Goal: Information Seeking & Learning: Learn about a topic

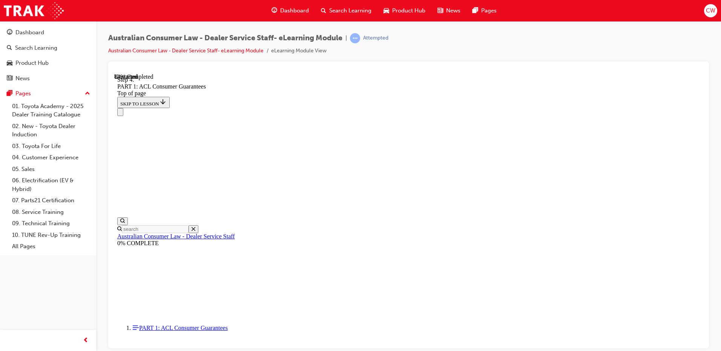
scroll to position [6573, 0]
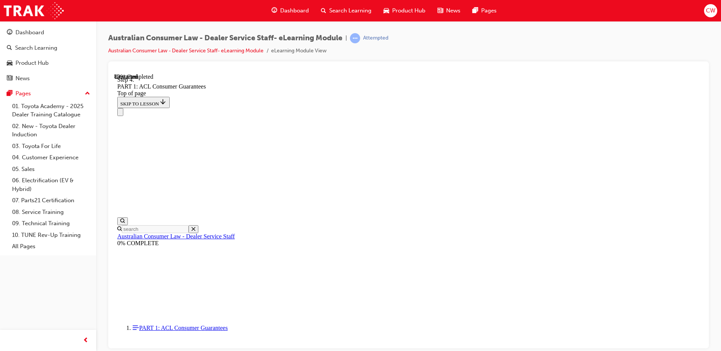
drag, startPoint x: 494, startPoint y: 214, endPoint x: 455, endPoint y: 227, distance: 40.8
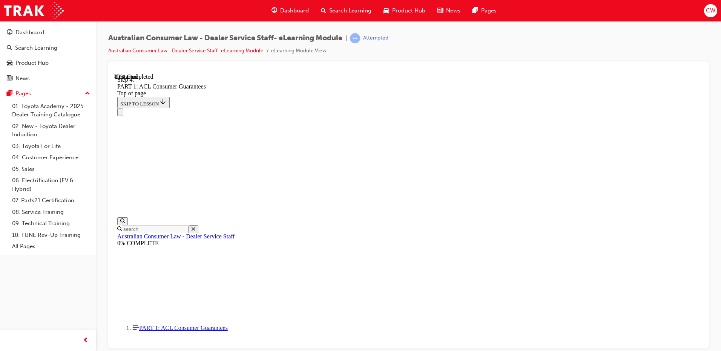
drag, startPoint x: 423, startPoint y: 300, endPoint x: 445, endPoint y: 175, distance: 127.5
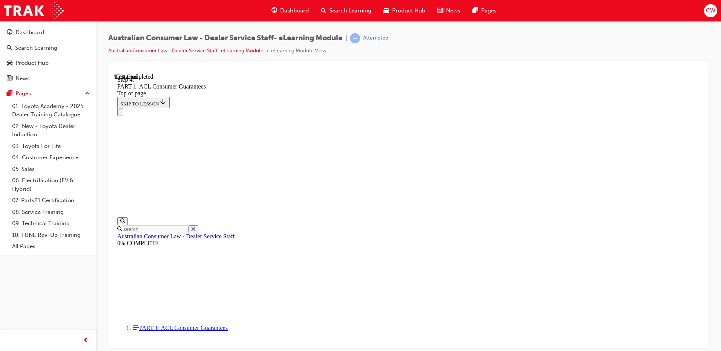
drag, startPoint x: 439, startPoint y: 172, endPoint x: 467, endPoint y: 265, distance: 96.4
drag, startPoint x: 398, startPoint y: 131, endPoint x: 451, endPoint y: 256, distance: 135.5
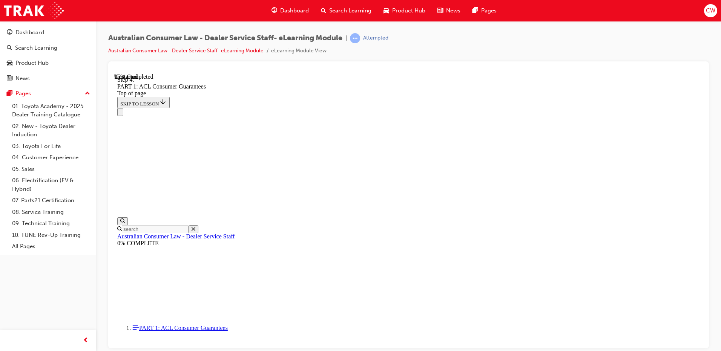
scroll to position [7957, 0]
drag, startPoint x: 370, startPoint y: 172, endPoint x: 390, endPoint y: 174, distance: 20.0
drag, startPoint x: 392, startPoint y: 195, endPoint x: 412, endPoint y: 195, distance: 20.8
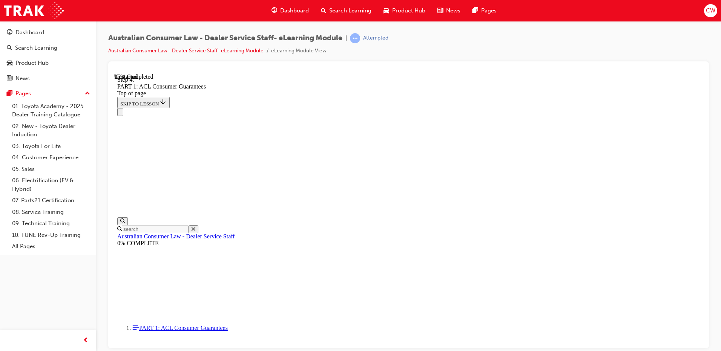
drag, startPoint x: 391, startPoint y: 291, endPoint x: 419, endPoint y: 245, distance: 53.3
drag, startPoint x: 364, startPoint y: 290, endPoint x: 391, endPoint y: 290, distance: 26.4
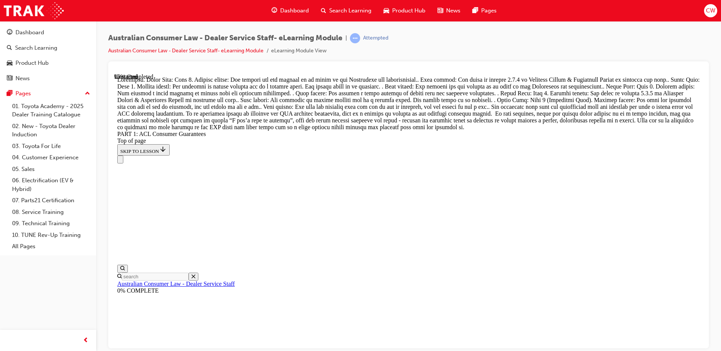
scroll to position [8334, 0]
drag, startPoint x: 389, startPoint y: 222, endPoint x: 411, endPoint y: 141, distance: 84.2
drag, startPoint x: 380, startPoint y: 182, endPoint x: 412, endPoint y: 179, distance: 31.5
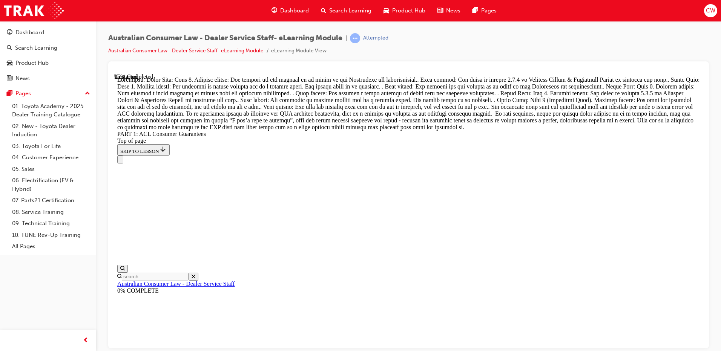
drag, startPoint x: 383, startPoint y: 313, endPoint x: 410, endPoint y: 221, distance: 95.9
drag, startPoint x: 383, startPoint y: 280, endPoint x: 403, endPoint y: 280, distance: 19.6
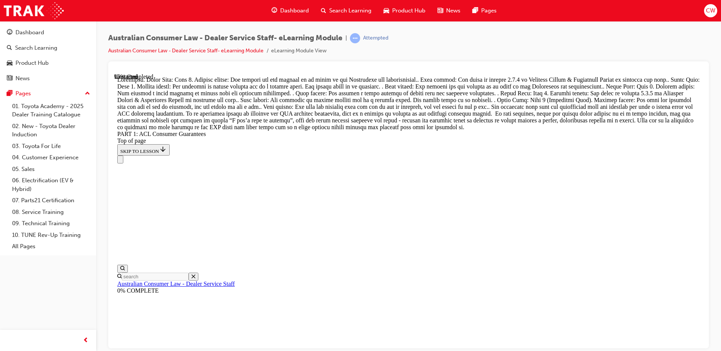
drag, startPoint x: 387, startPoint y: 320, endPoint x: 419, endPoint y: 320, distance: 32.1
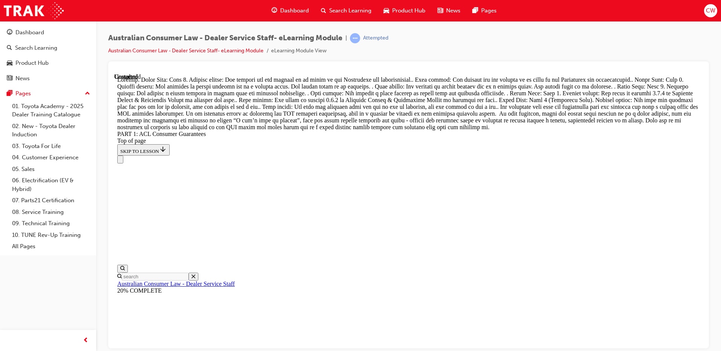
scroll to position [8670, 0]
drag, startPoint x: 151, startPoint y: 227, endPoint x: 173, endPoint y: 198, distance: 36.8
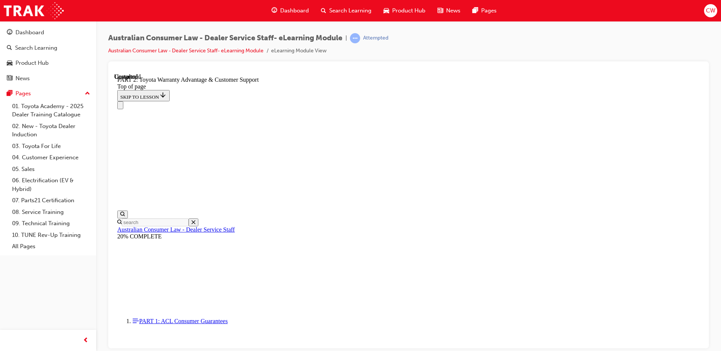
scroll to position [23, 0]
